Goal: Entertainment & Leisure: Consume media (video, audio)

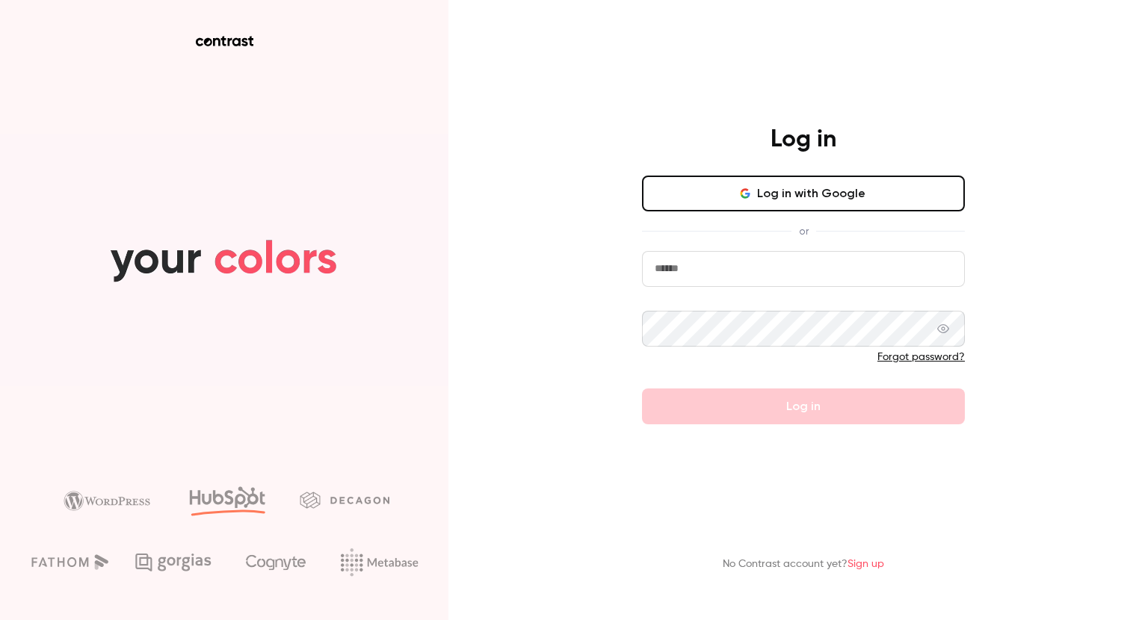
click at [731, 197] on button "Log in with Google" at bounding box center [803, 194] width 323 height 36
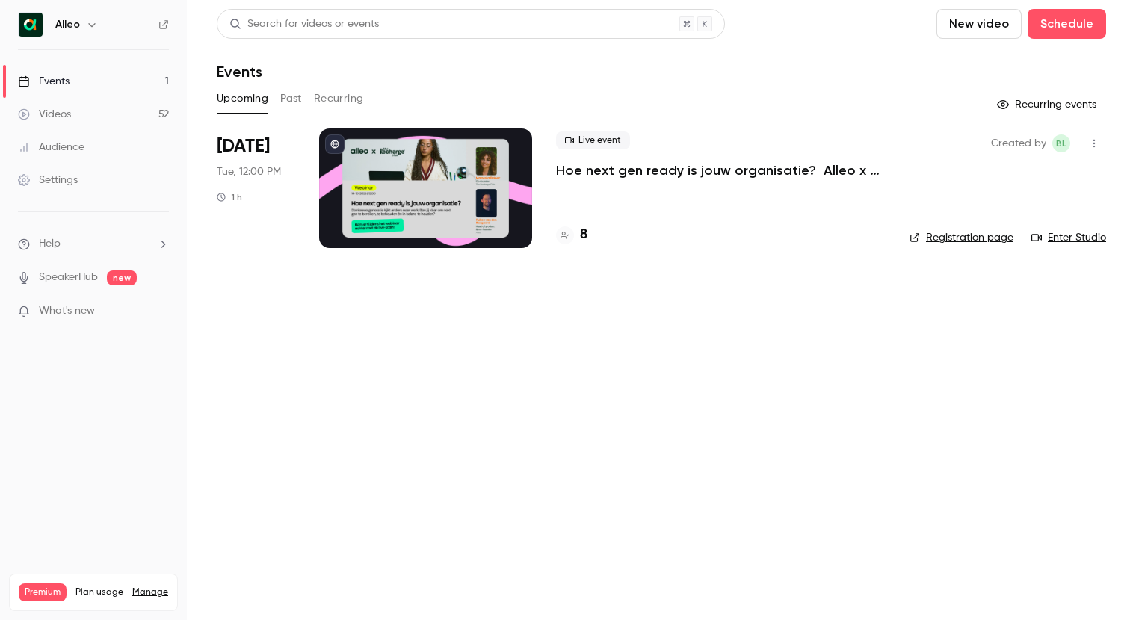
click at [291, 100] on button "Past" at bounding box center [291, 99] width 22 height 24
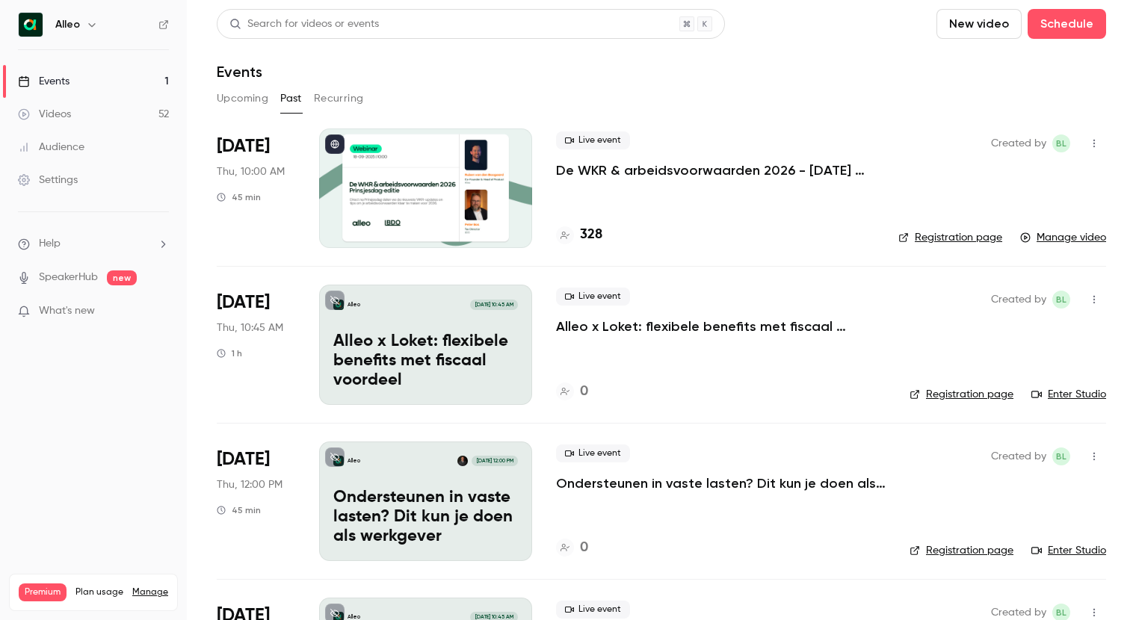
click at [619, 172] on p "De WKR & arbeidsvoorwaarden 2026 - [DATE] editie" at bounding box center [715, 170] width 318 height 18
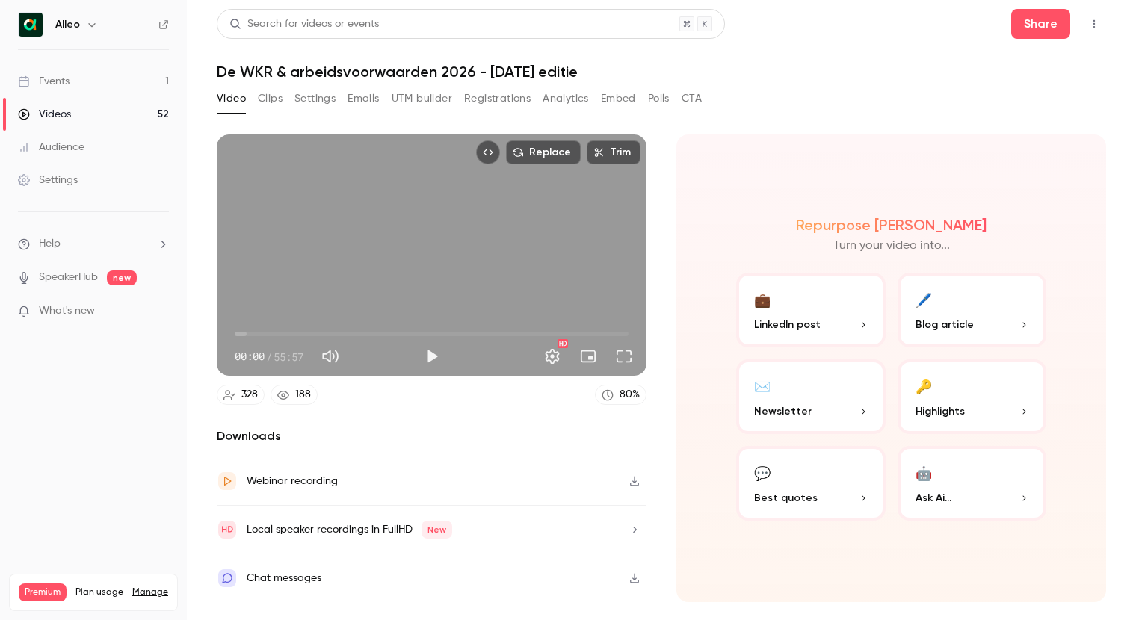
click at [134, 69] on link "Events 1" at bounding box center [93, 81] width 187 height 33
